Goal: Information Seeking & Learning: Learn about a topic

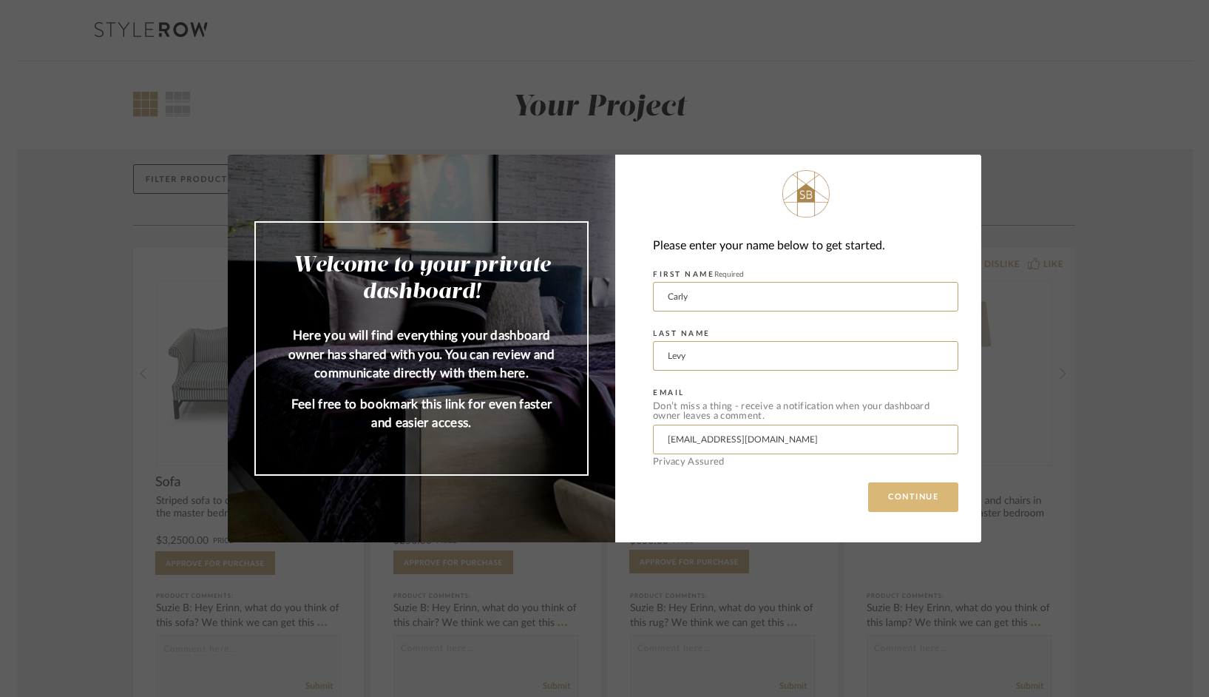
click at [927, 499] on button "CONTINUE" at bounding box center [913, 497] width 90 height 30
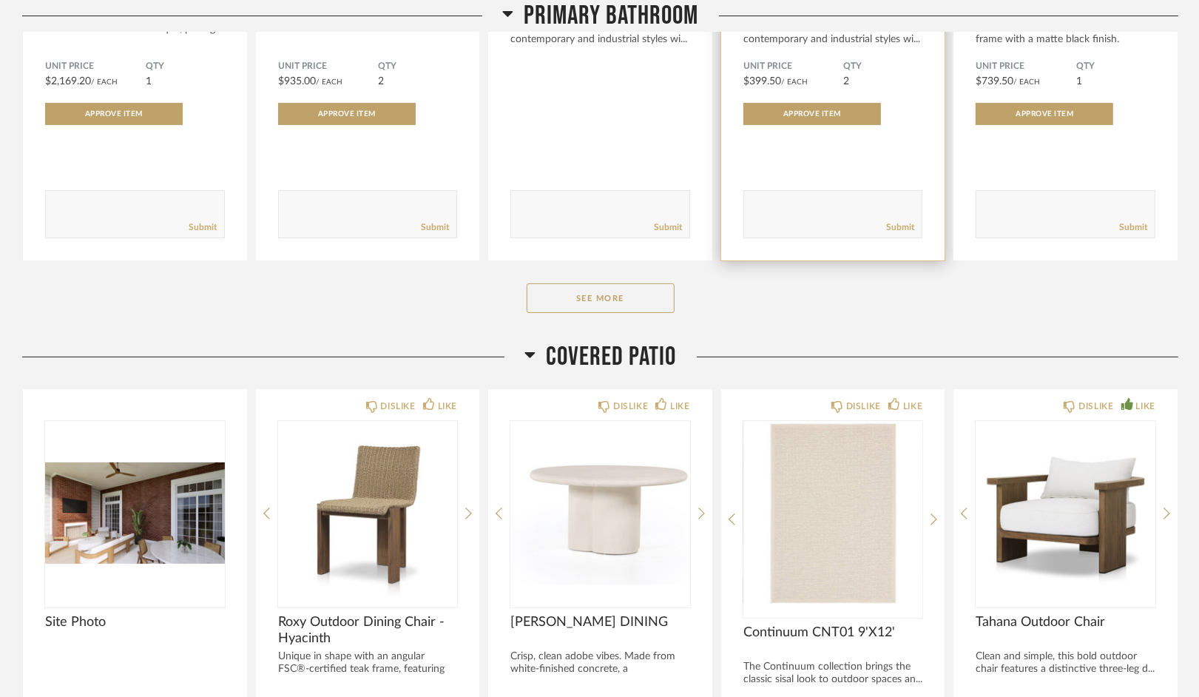
scroll to position [4815, 0]
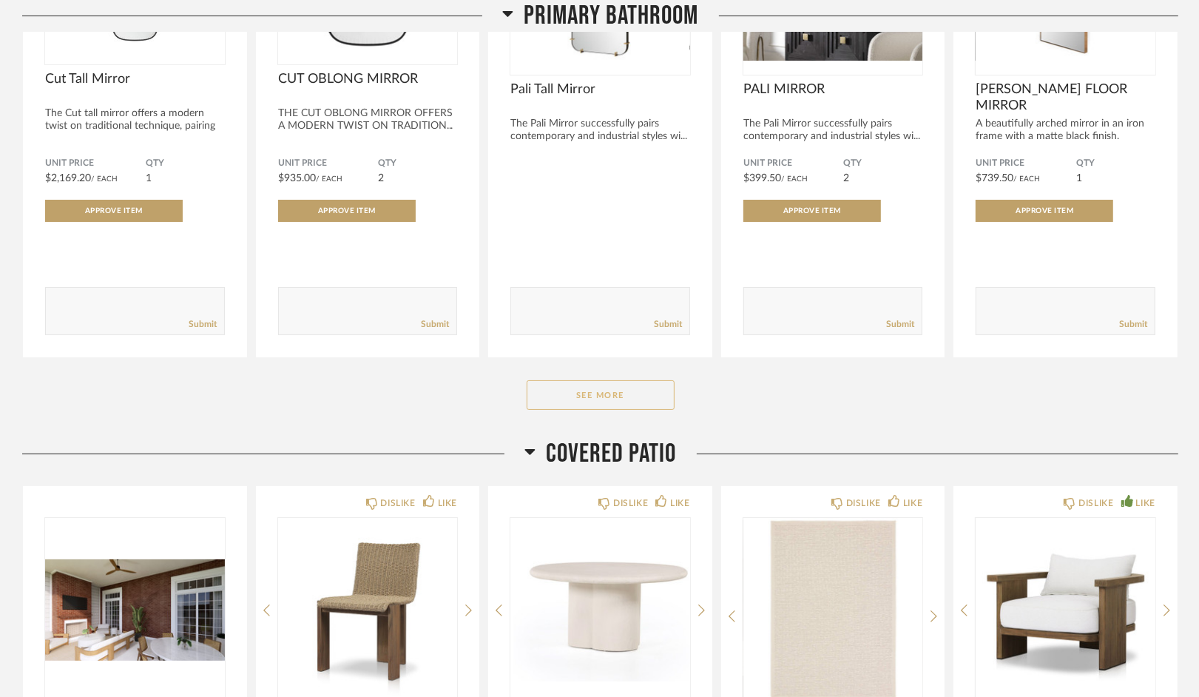
click at [616, 383] on button "See More" at bounding box center [601, 395] width 148 height 30
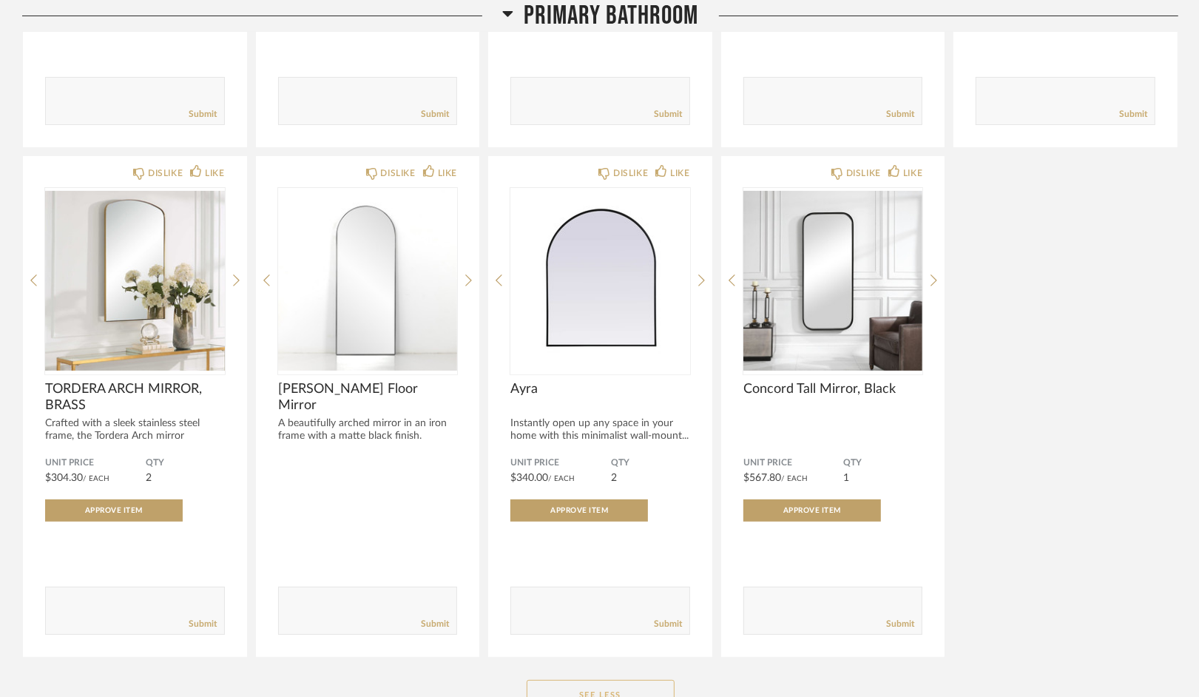
scroll to position [5032, 0]
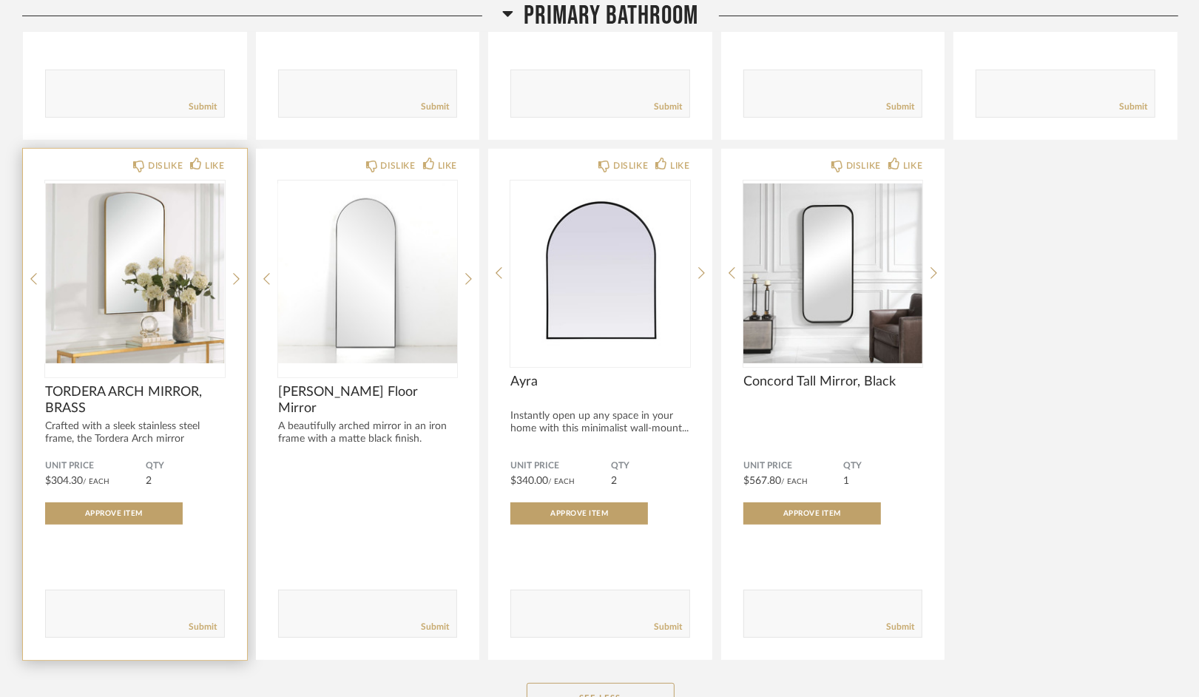
click at [126, 267] on img "0" at bounding box center [135, 272] width 180 height 185
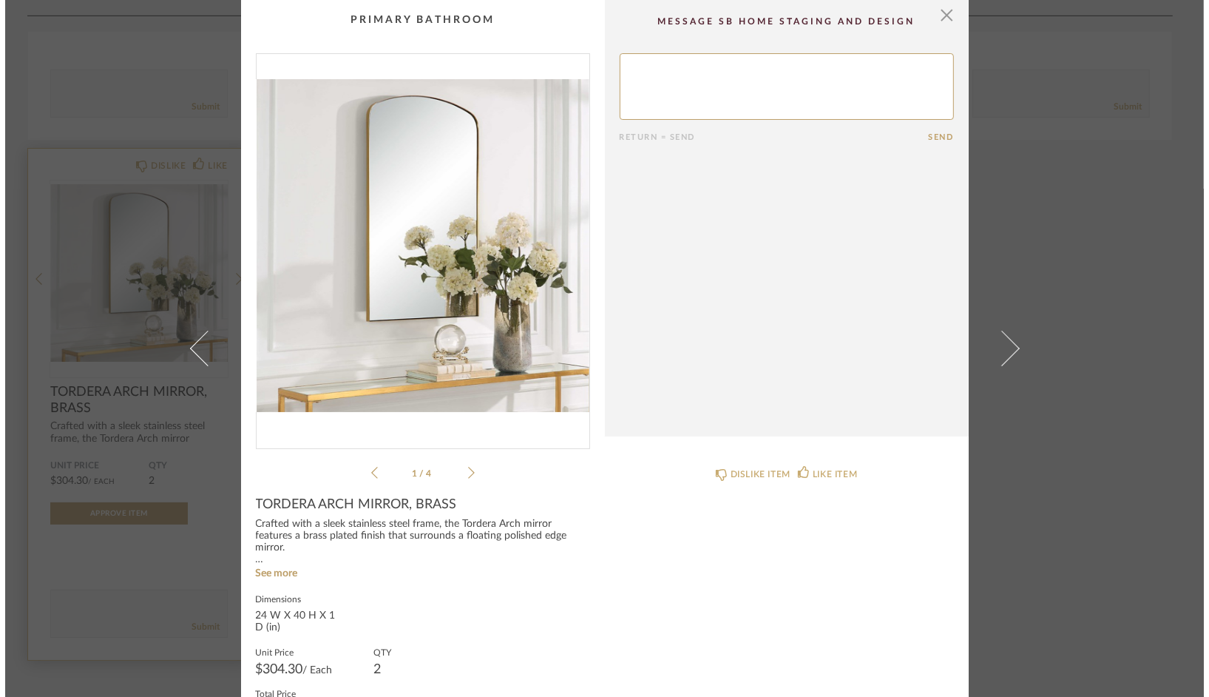
scroll to position [0, 0]
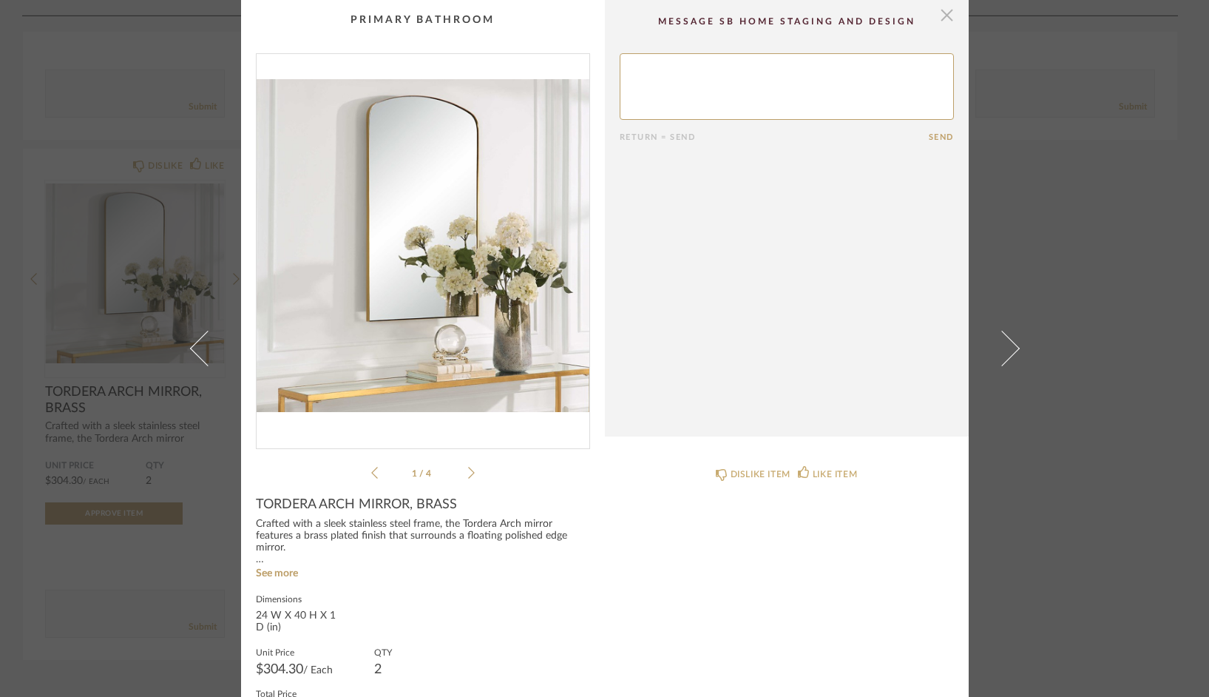
click at [940, 18] on span "button" at bounding box center [948, 15] width 30 height 30
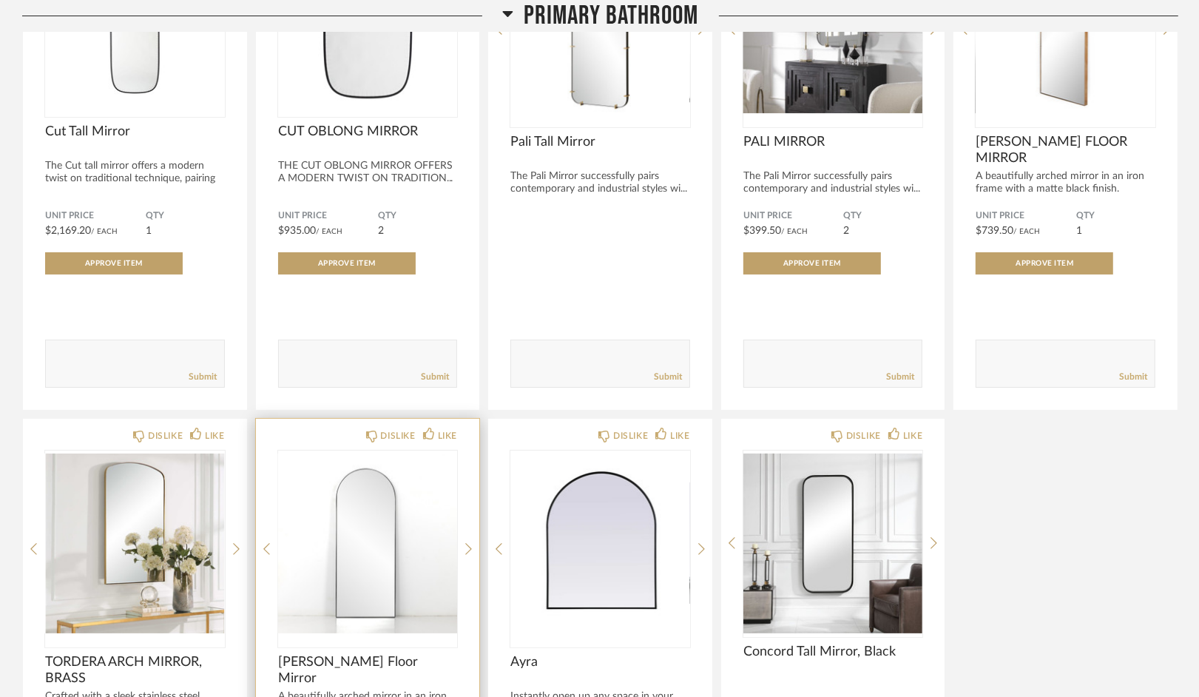
scroll to position [4527, 0]
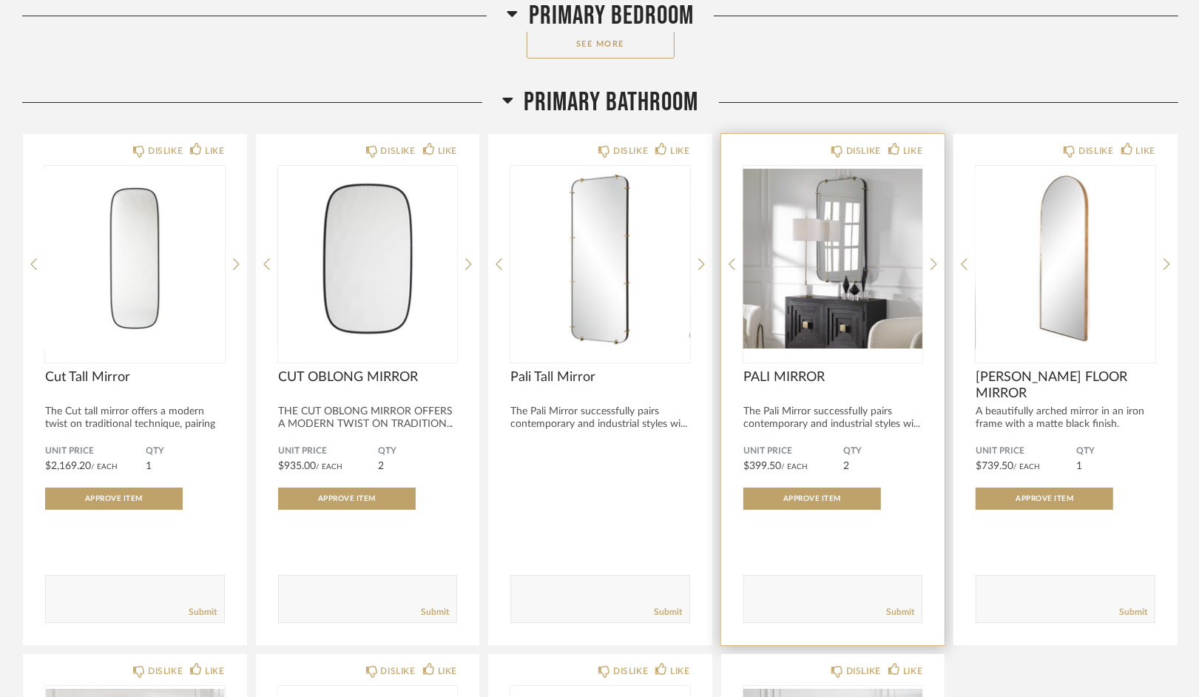
click at [871, 257] on img "0" at bounding box center [833, 258] width 180 height 185
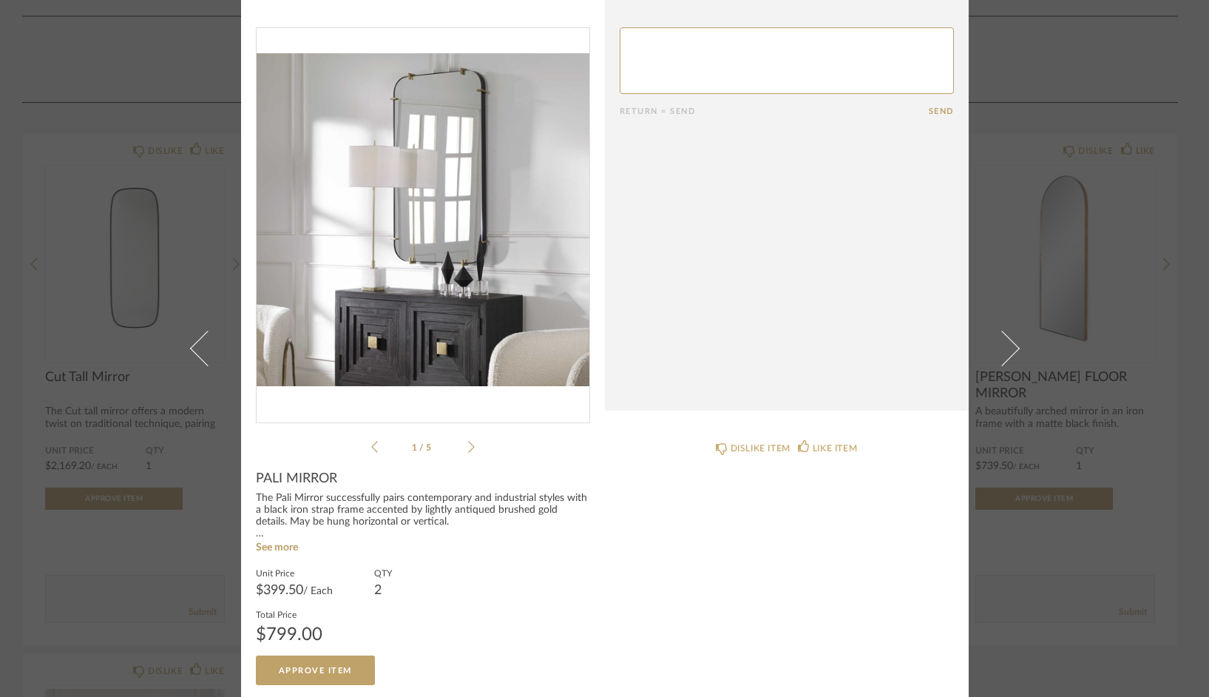
scroll to position [0, 0]
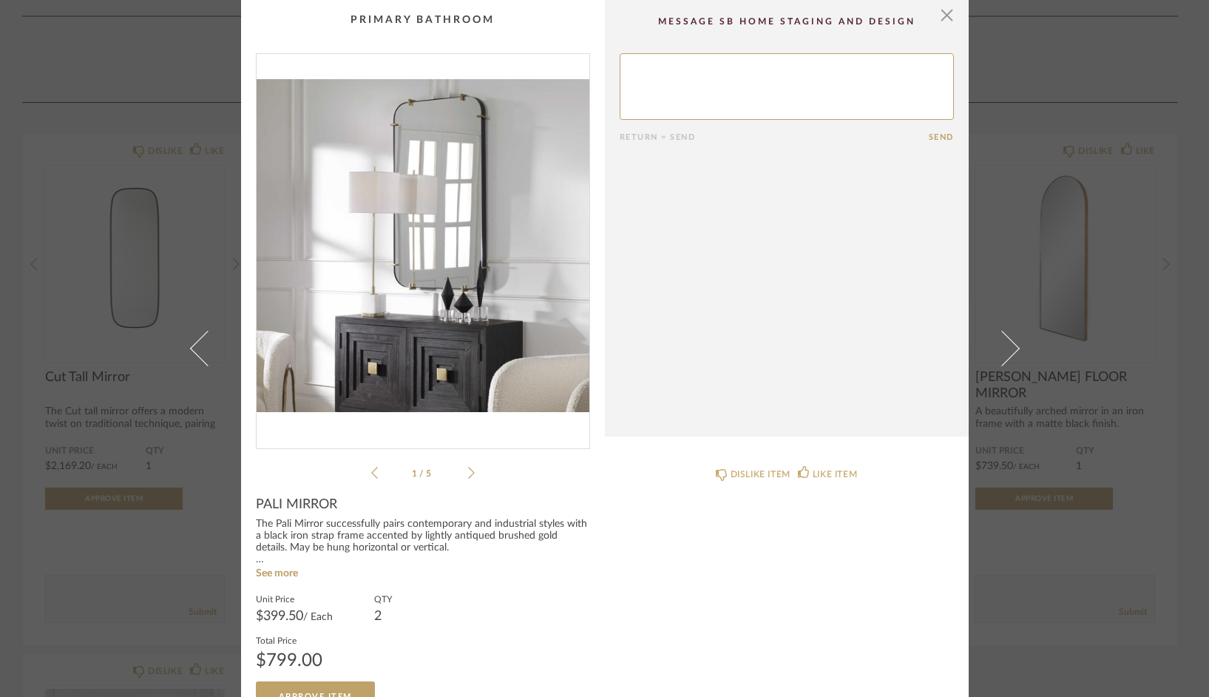
click at [472, 465] on div "1 / 5" at bounding box center [423, 267] width 334 height 428
click at [468, 470] on icon at bounding box center [471, 472] width 7 height 13
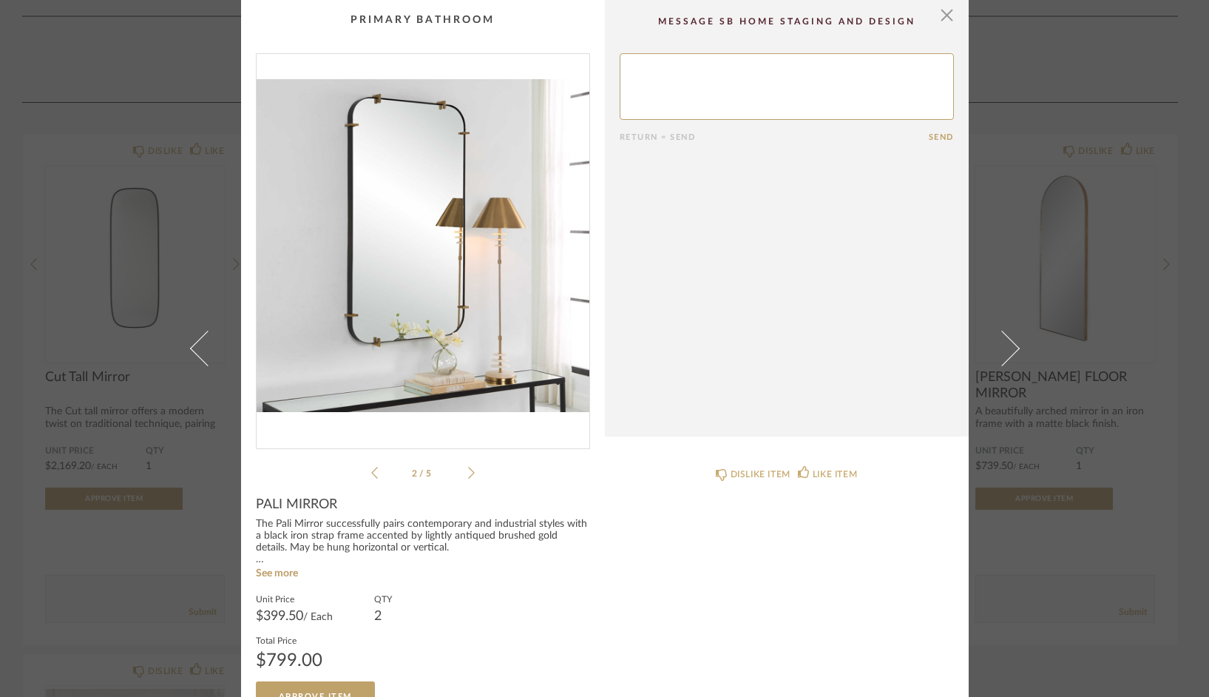
click at [468, 470] on icon at bounding box center [471, 472] width 7 height 13
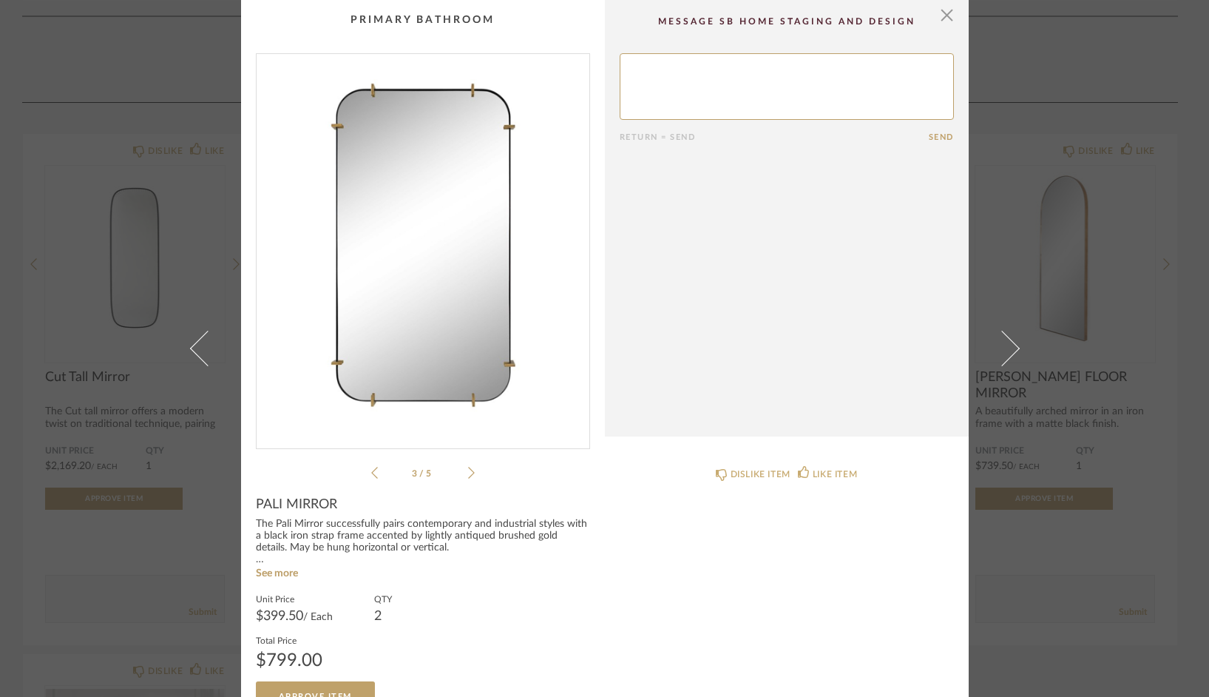
click at [468, 470] on icon at bounding box center [471, 472] width 7 height 13
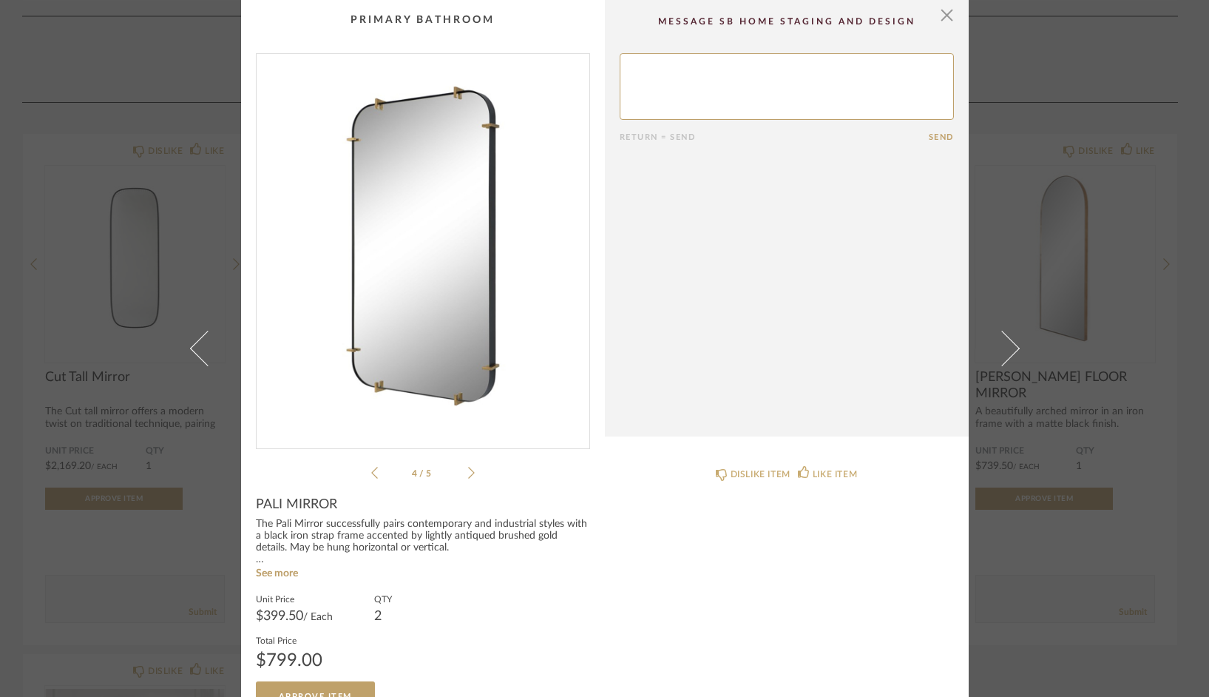
click at [468, 470] on icon at bounding box center [471, 472] width 7 height 13
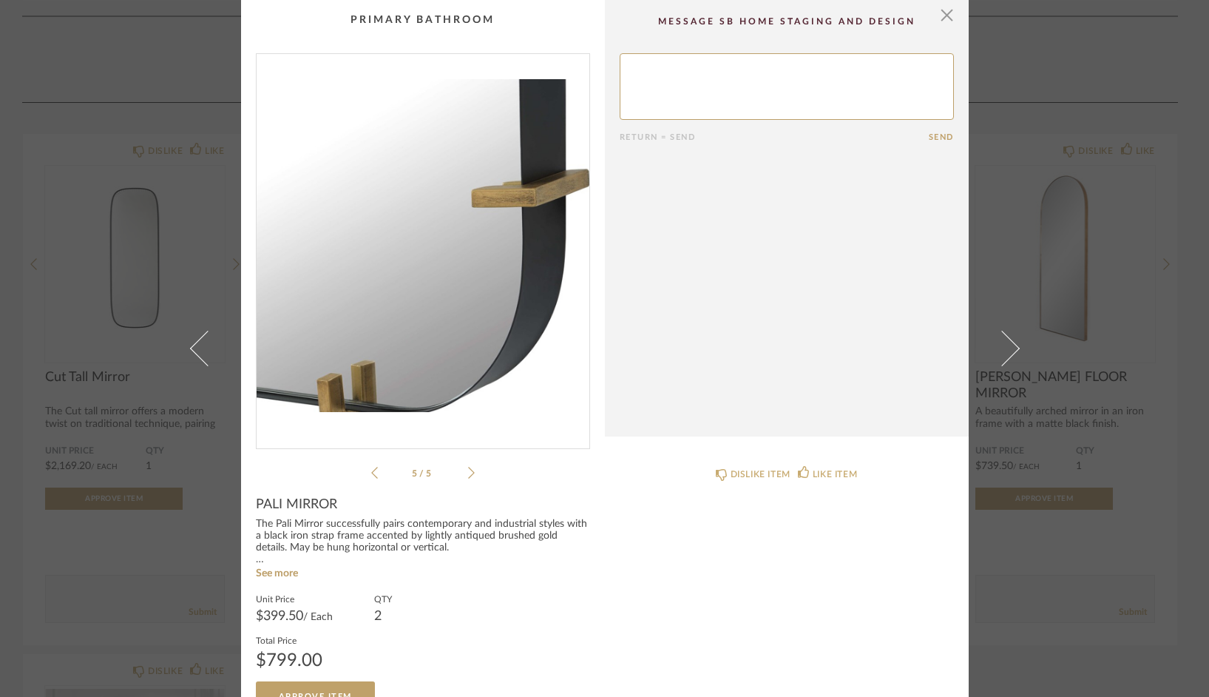
click at [468, 467] on icon at bounding box center [471, 473] width 7 height 12
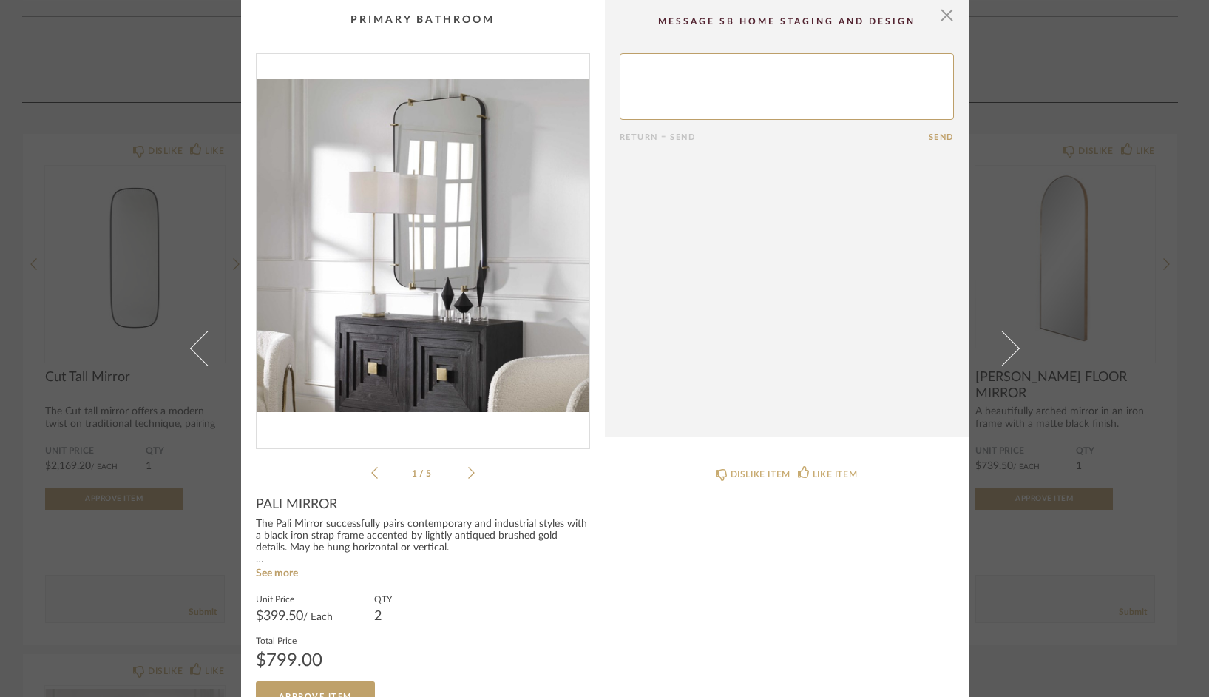
click at [468, 467] on icon at bounding box center [471, 473] width 7 height 12
